Goal: Task Accomplishment & Management: Manage account settings

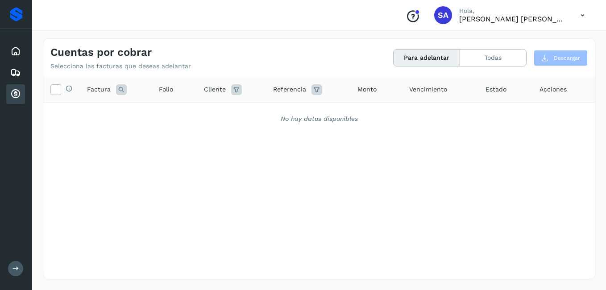
click at [15, 90] on icon at bounding box center [15, 94] width 11 height 11
click at [20, 53] on icon at bounding box center [15, 51] width 11 height 11
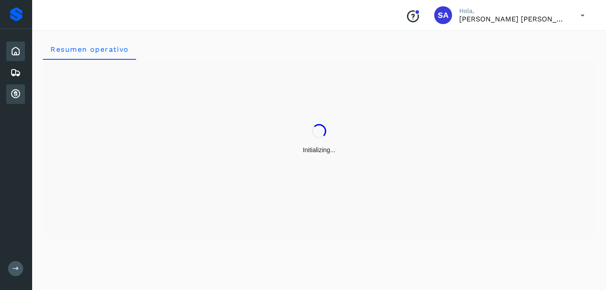
click at [12, 94] on icon at bounding box center [15, 94] width 11 height 11
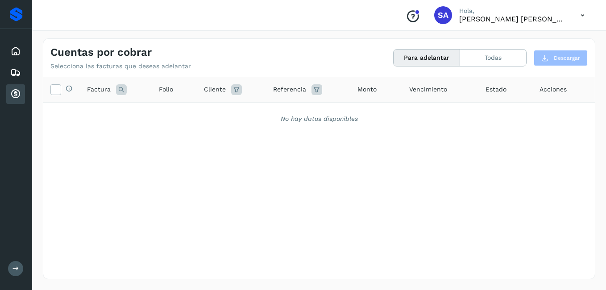
click at [12, 94] on icon at bounding box center [15, 94] width 11 height 11
click at [16, 71] on icon at bounding box center [15, 72] width 11 height 11
click at [16, 91] on icon at bounding box center [15, 94] width 11 height 11
click at [17, 47] on icon at bounding box center [15, 51] width 11 height 11
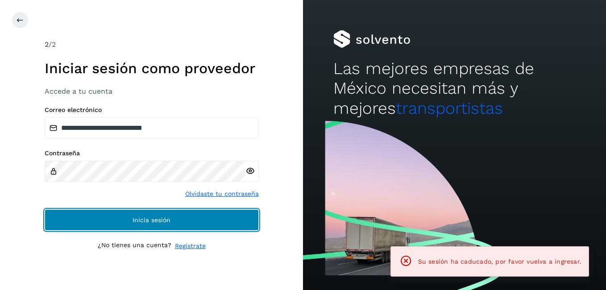
click at [145, 222] on span "Inicia sesión" at bounding box center [152, 220] width 38 height 6
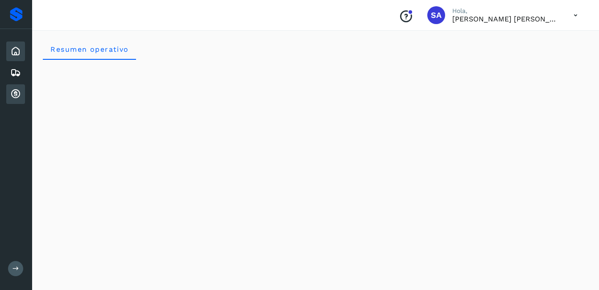
click at [16, 91] on icon at bounding box center [15, 94] width 11 height 11
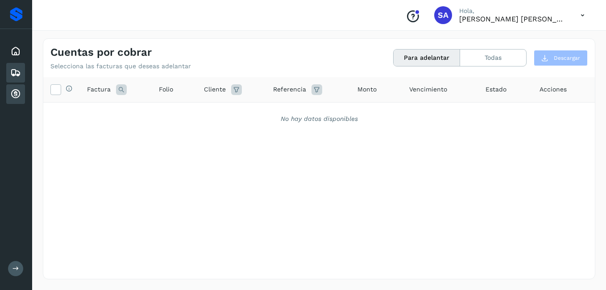
click at [17, 74] on icon at bounding box center [15, 72] width 11 height 11
click at [17, 94] on icon at bounding box center [15, 94] width 11 height 11
click at [28, 149] on div "Proveedores Inicio Embarques Cuentas por cobrar Salir" at bounding box center [16, 145] width 32 height 290
click at [15, 51] on icon at bounding box center [15, 51] width 11 height 11
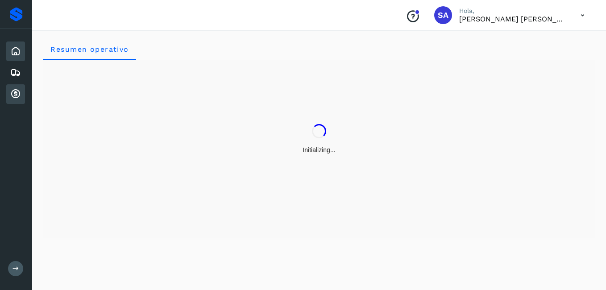
click at [14, 91] on icon at bounding box center [15, 94] width 11 height 11
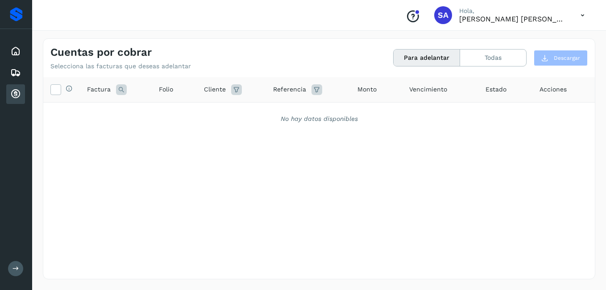
click at [14, 91] on icon at bounding box center [15, 94] width 11 height 11
click at [20, 53] on icon at bounding box center [15, 51] width 11 height 11
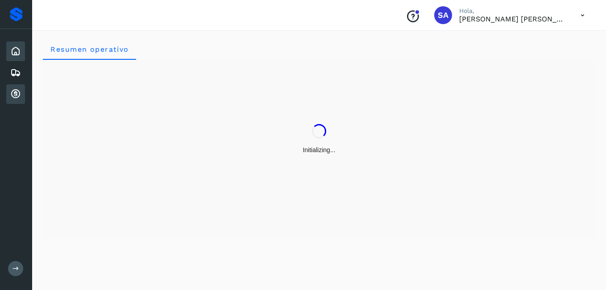
click at [17, 94] on icon at bounding box center [15, 94] width 11 height 11
